Goal: Information Seeking & Learning: Understand process/instructions

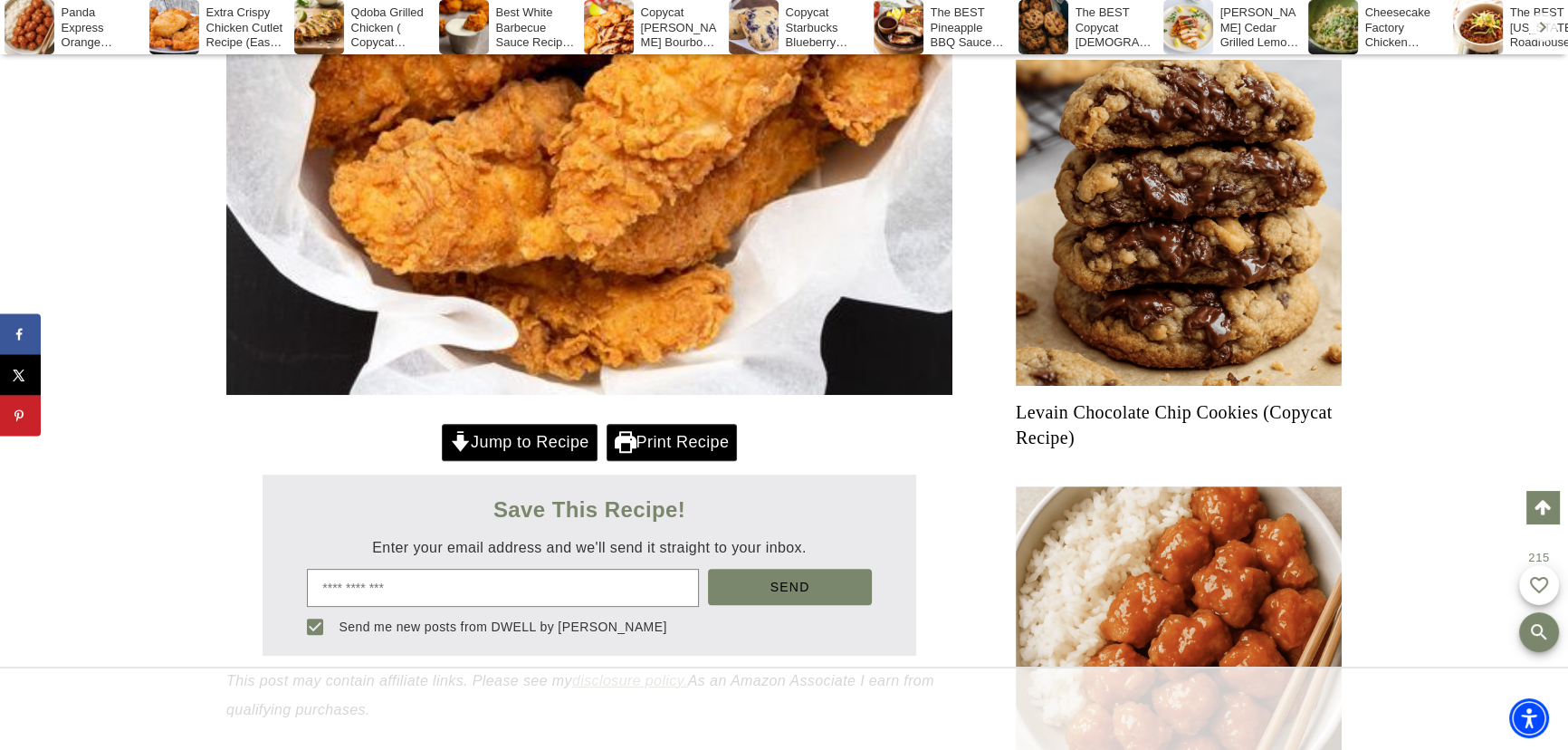
click at [550, 441] on link "Jump to Recipe" at bounding box center [520, 442] width 156 height 37
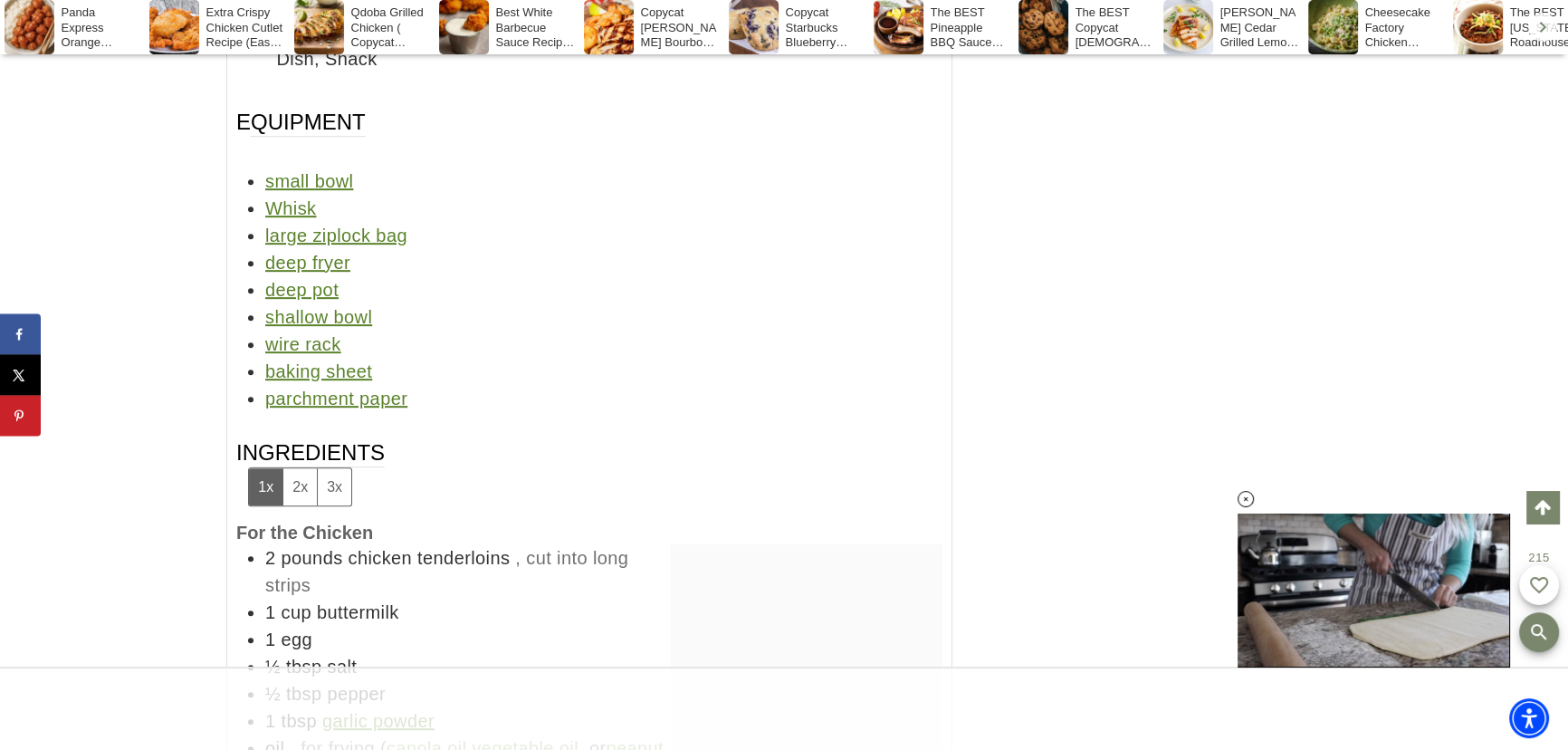
scroll to position [17694, 0]
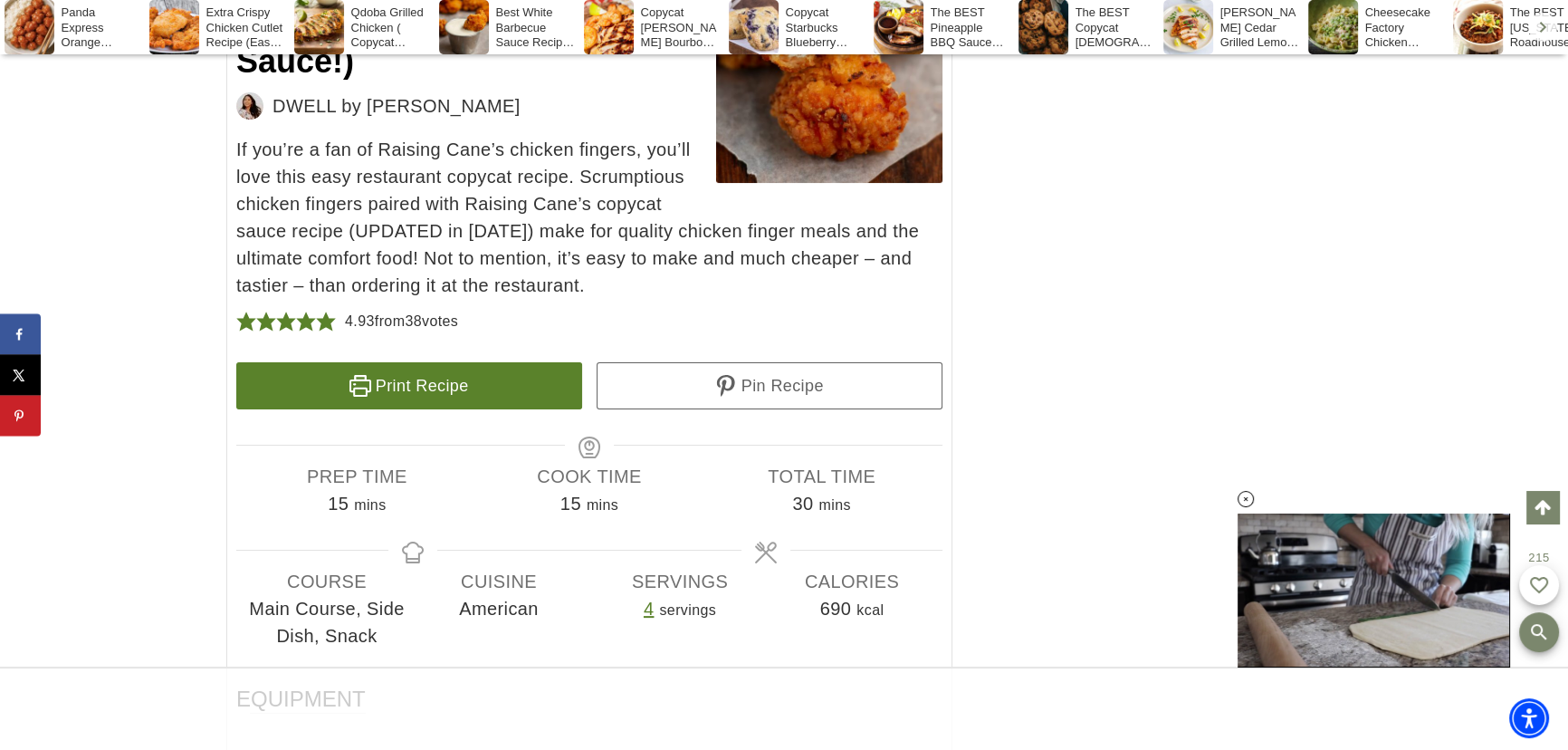
click at [442, 409] on link "Print Recipe" at bounding box center [409, 385] width 346 height 47
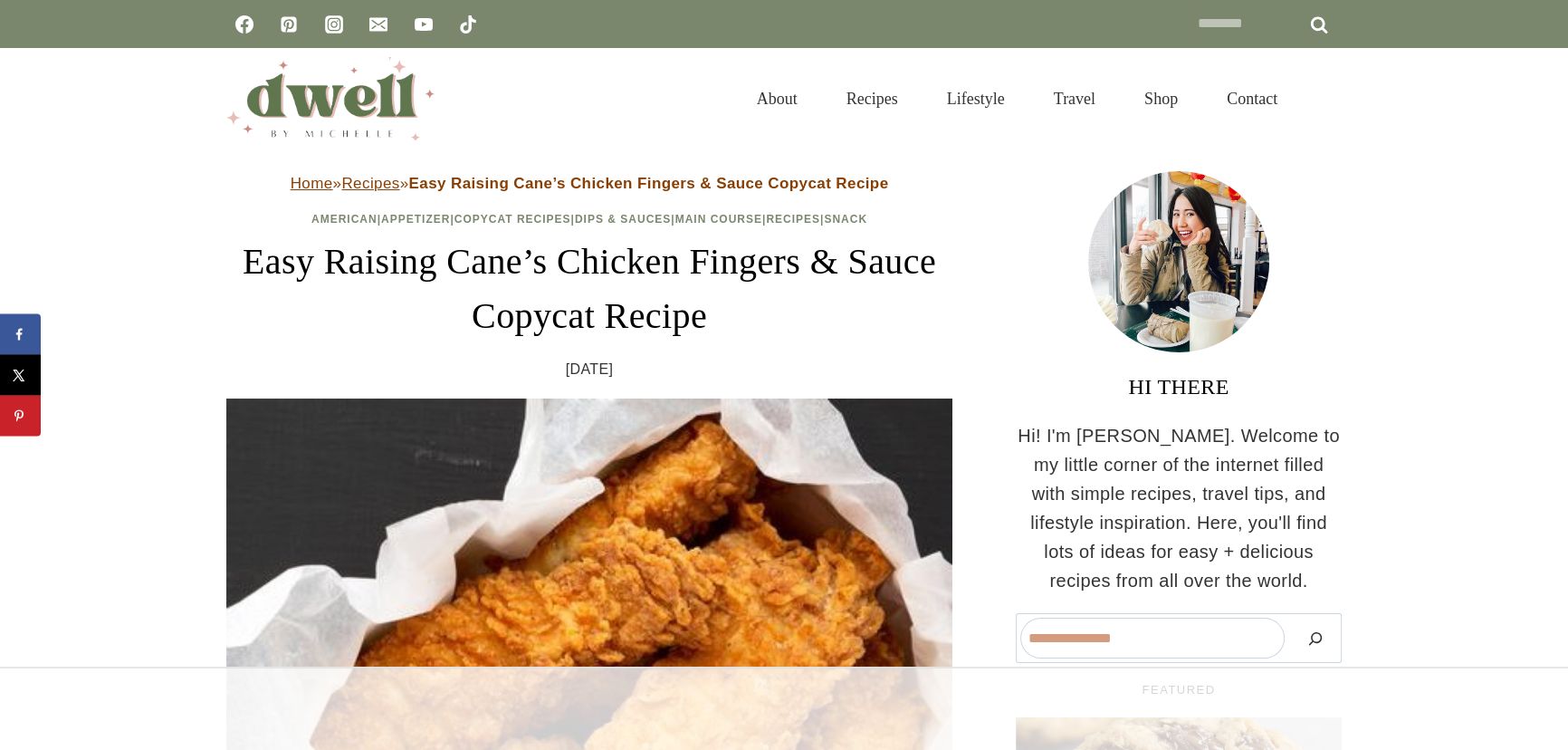
scroll to position [272, 0]
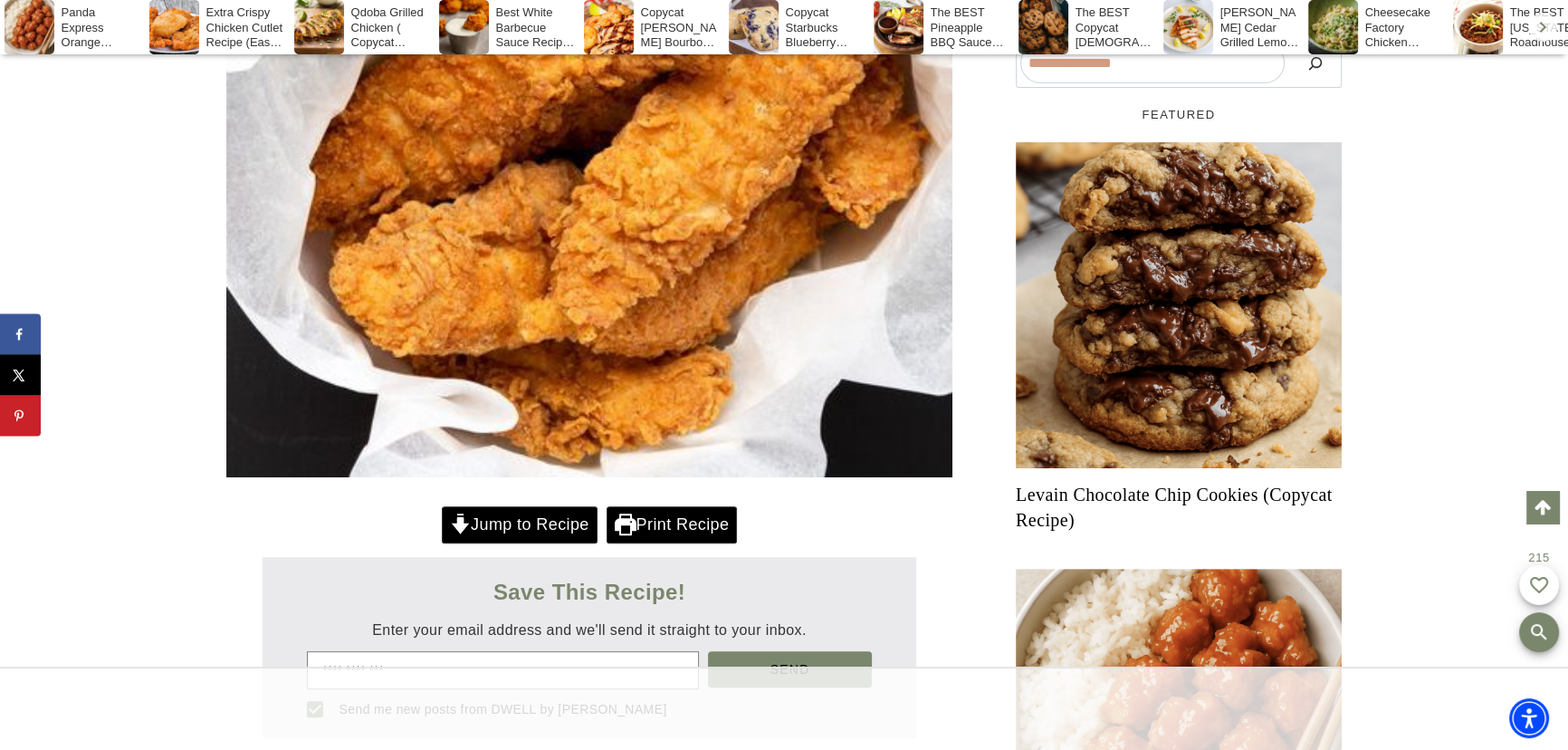
click at [500, 534] on link "Jump to Recipe" at bounding box center [520, 524] width 156 height 37
